Goal: Task Accomplishment & Management: Manage account settings

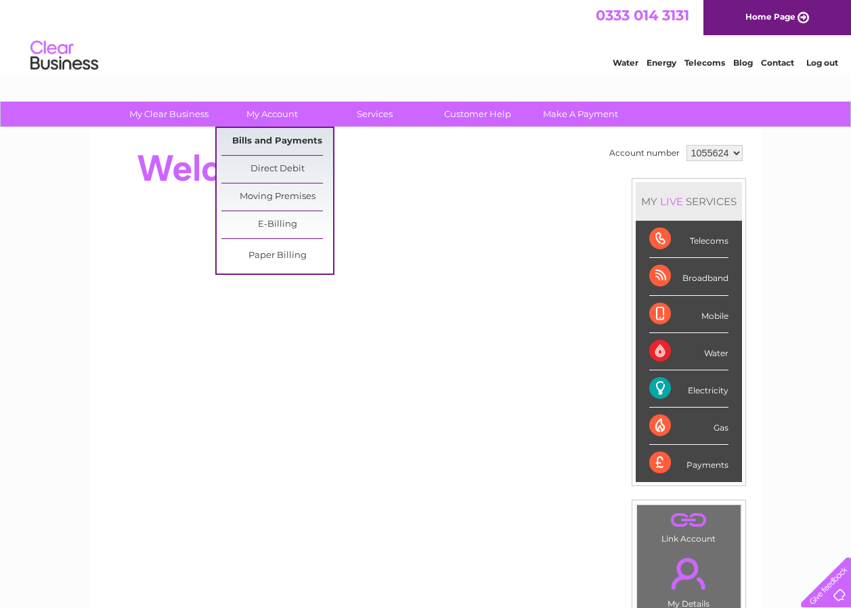
click at [274, 139] on link "Bills and Payments" at bounding box center [277, 141] width 112 height 27
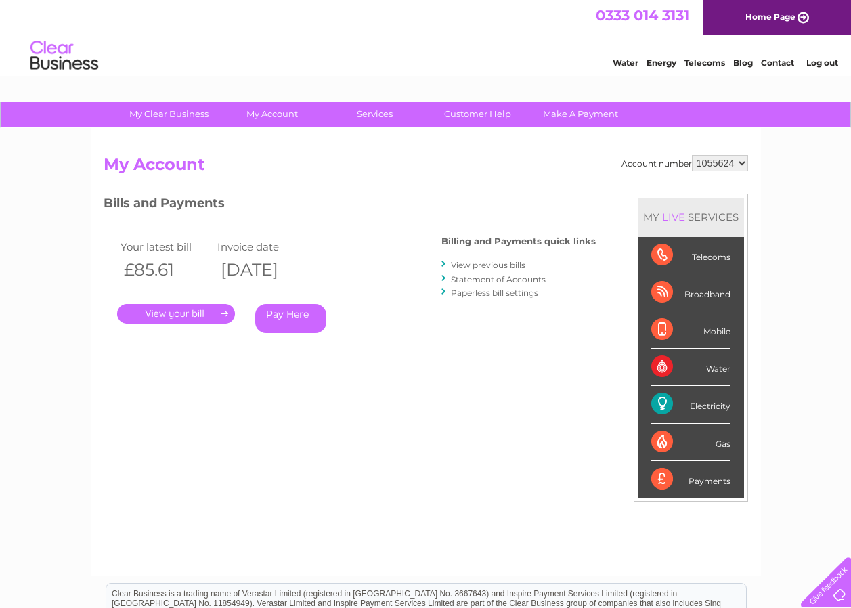
click at [199, 316] on link "." at bounding box center [176, 314] width 118 height 20
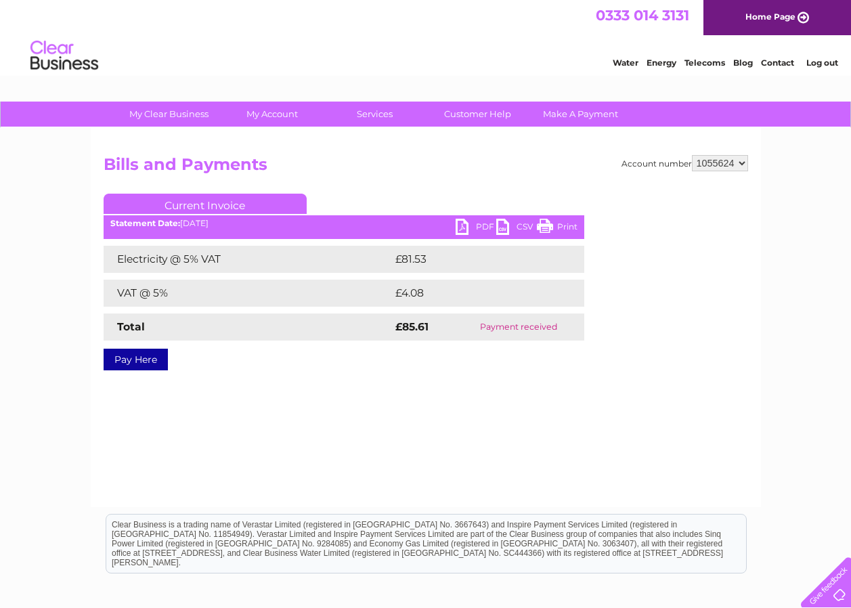
drag, startPoint x: 560, startPoint y: 225, endPoint x: 112, endPoint y: 23, distance: 491.3
click at [560, 225] on link "Print" at bounding box center [557, 229] width 41 height 20
